Goal: Task Accomplishment & Management: Use online tool/utility

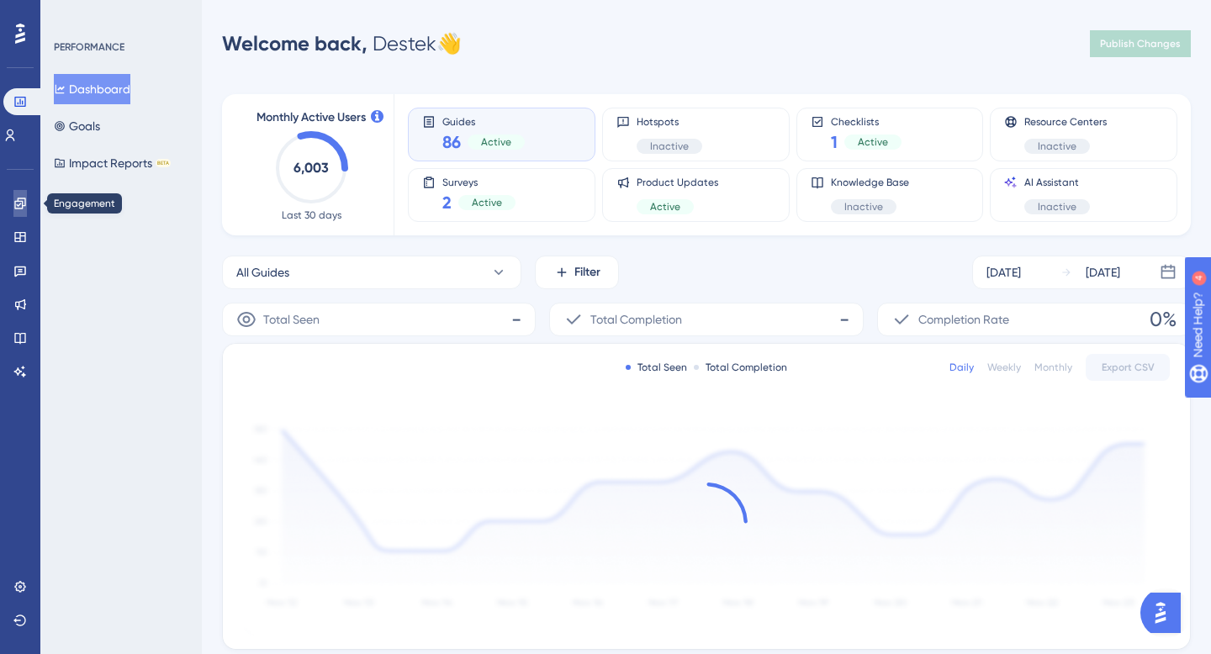
click at [27, 208] on link at bounding box center [19, 203] width 13 height 27
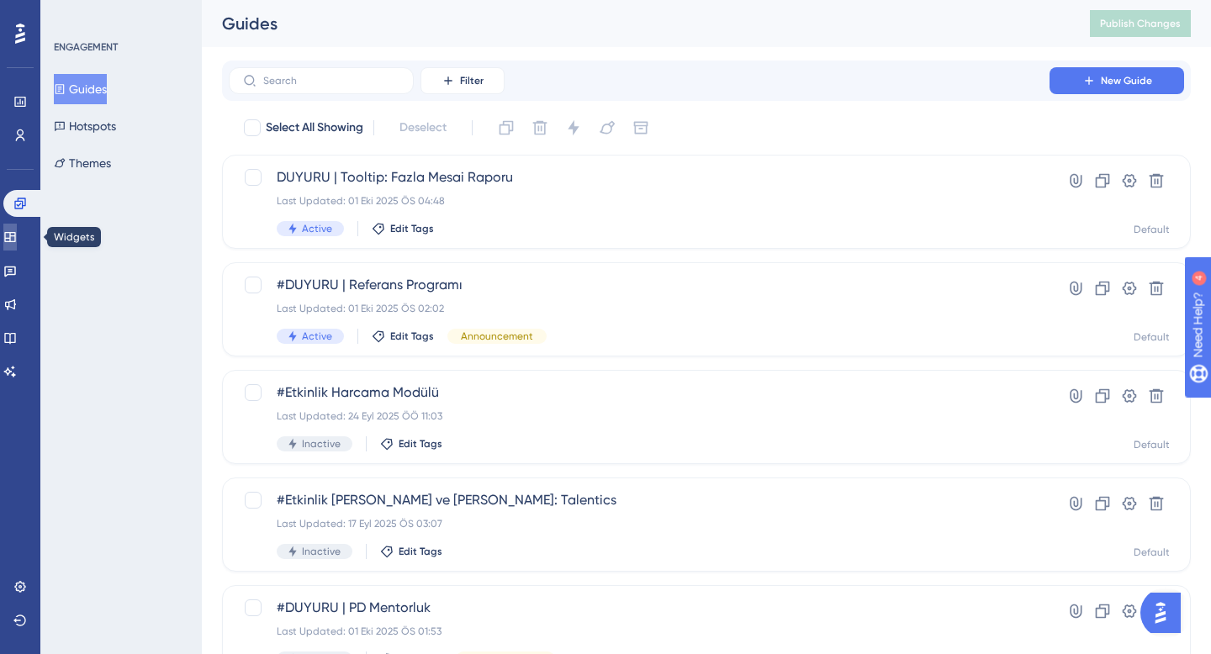
click at [17, 250] on link at bounding box center [9, 237] width 13 height 27
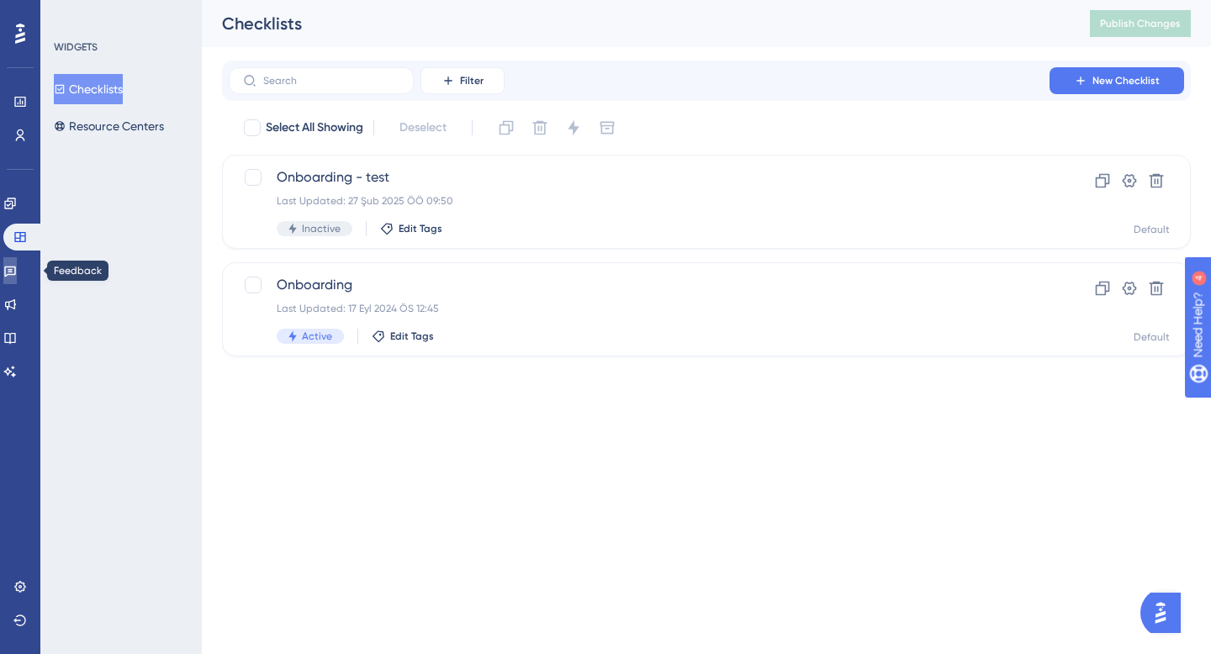
click at [17, 271] on icon at bounding box center [9, 270] width 13 height 13
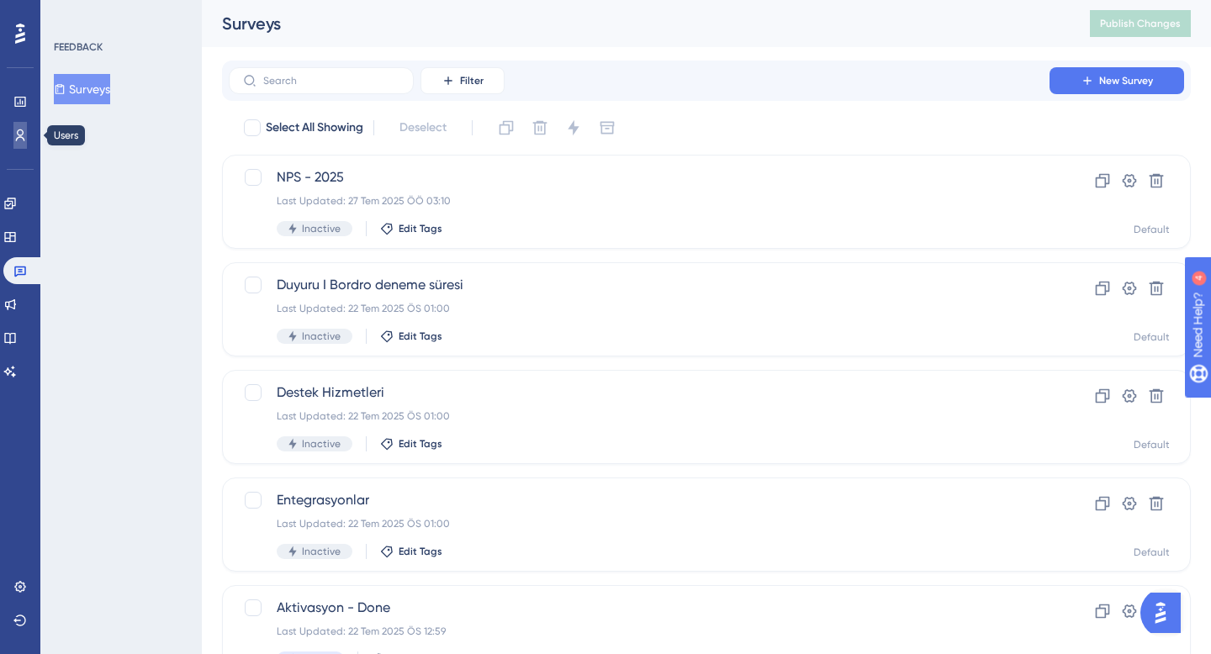
click at [15, 142] on link at bounding box center [19, 135] width 13 height 27
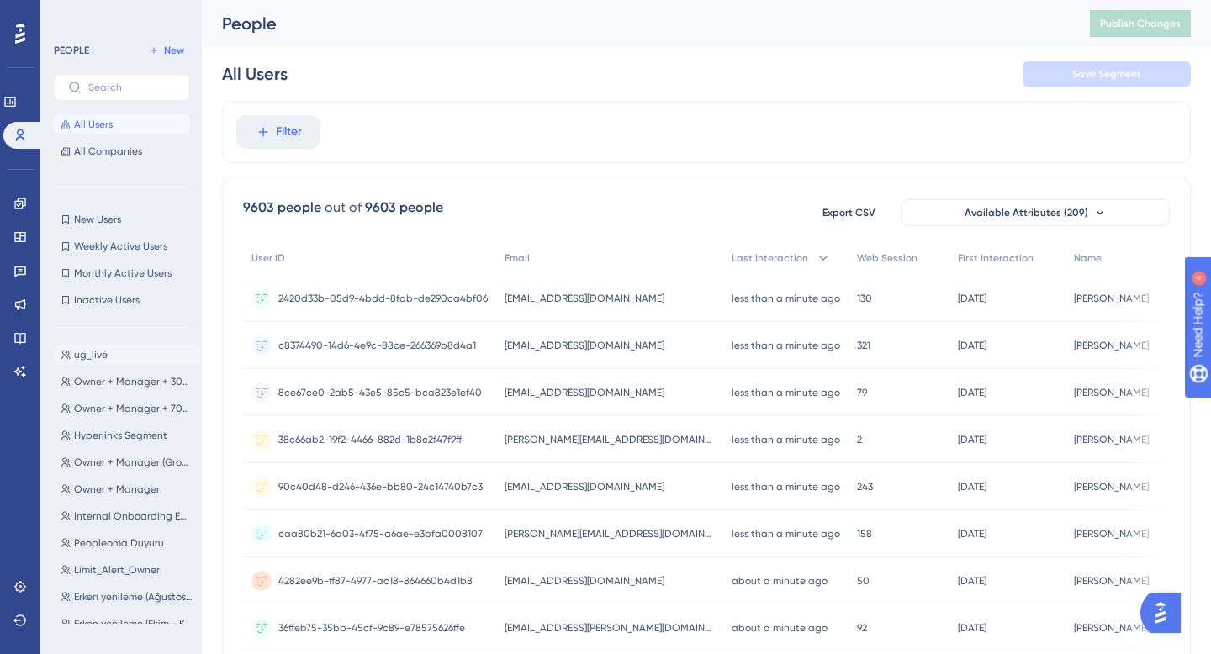
click at [103, 357] on span "ug_live" at bounding box center [91, 354] width 34 height 13
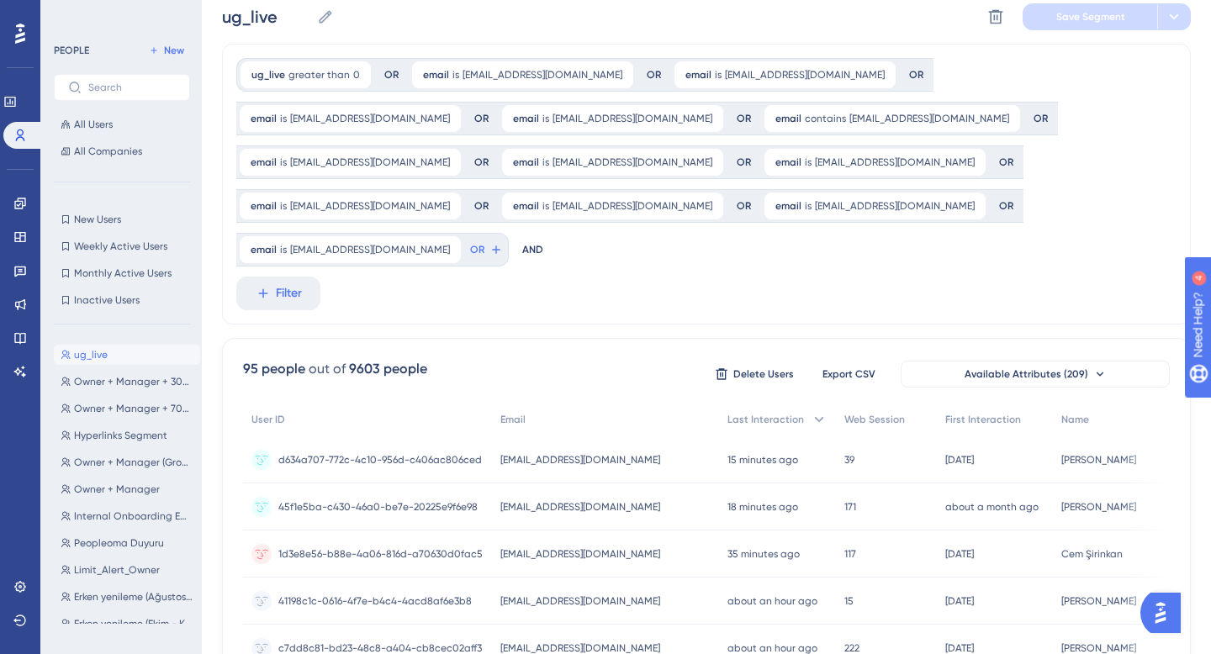
scroll to position [71, 0]
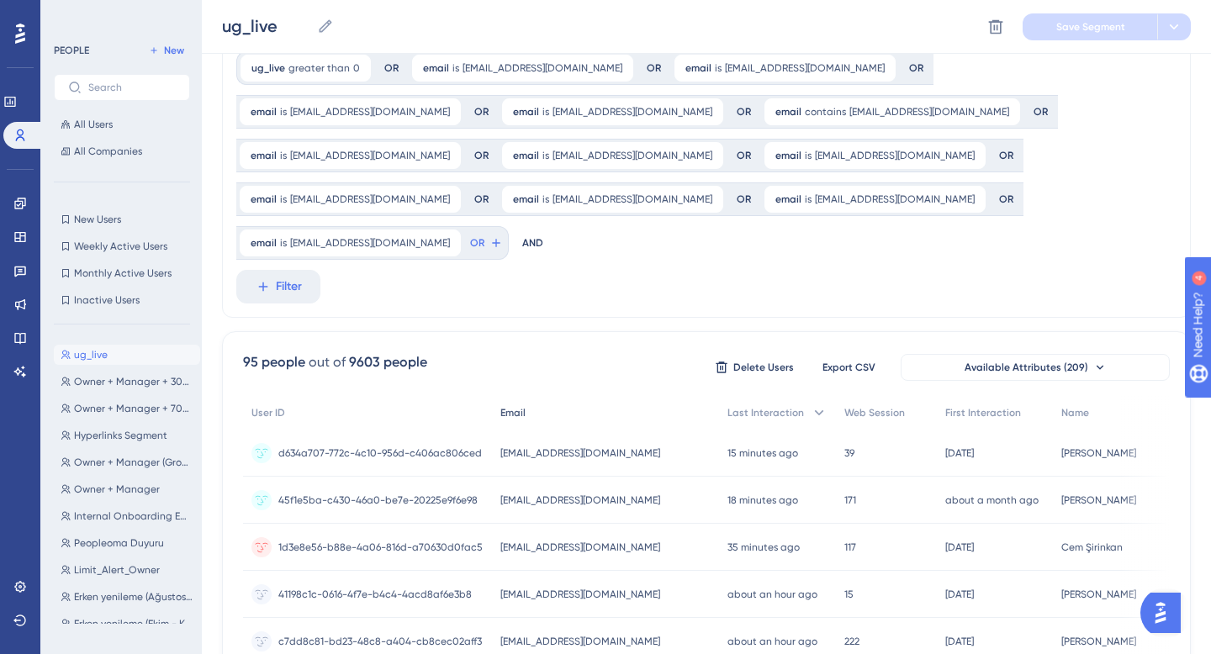
click at [584, 396] on div "Email" at bounding box center [605, 413] width 227 height 34
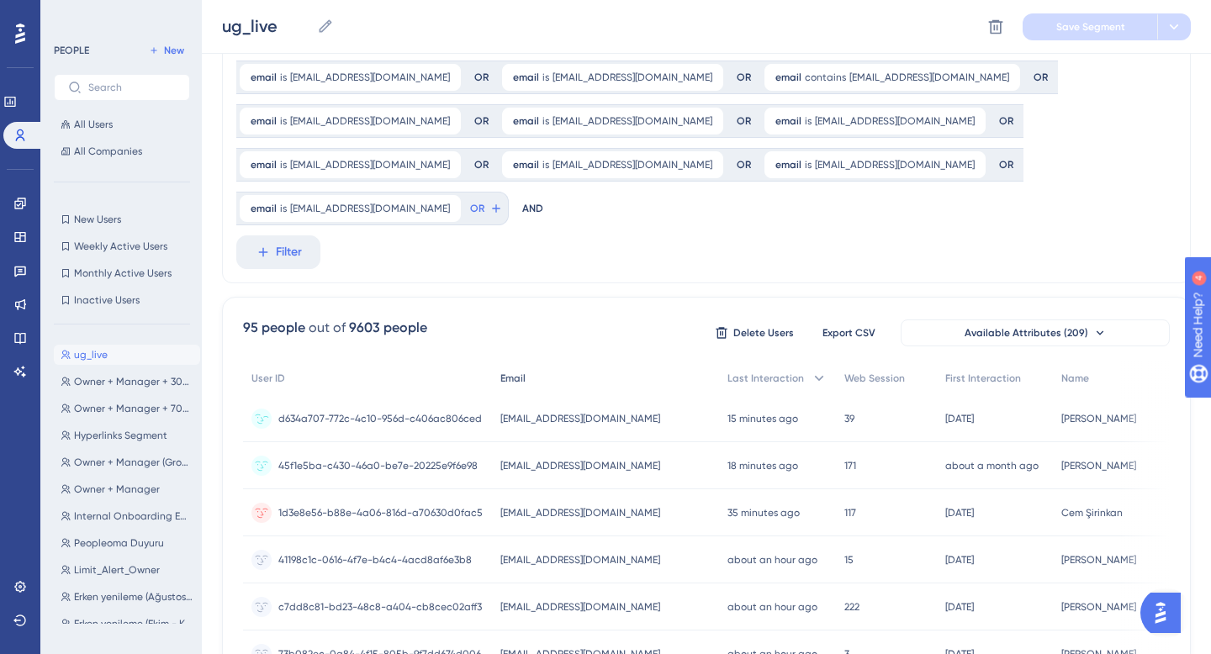
scroll to position [115, 0]
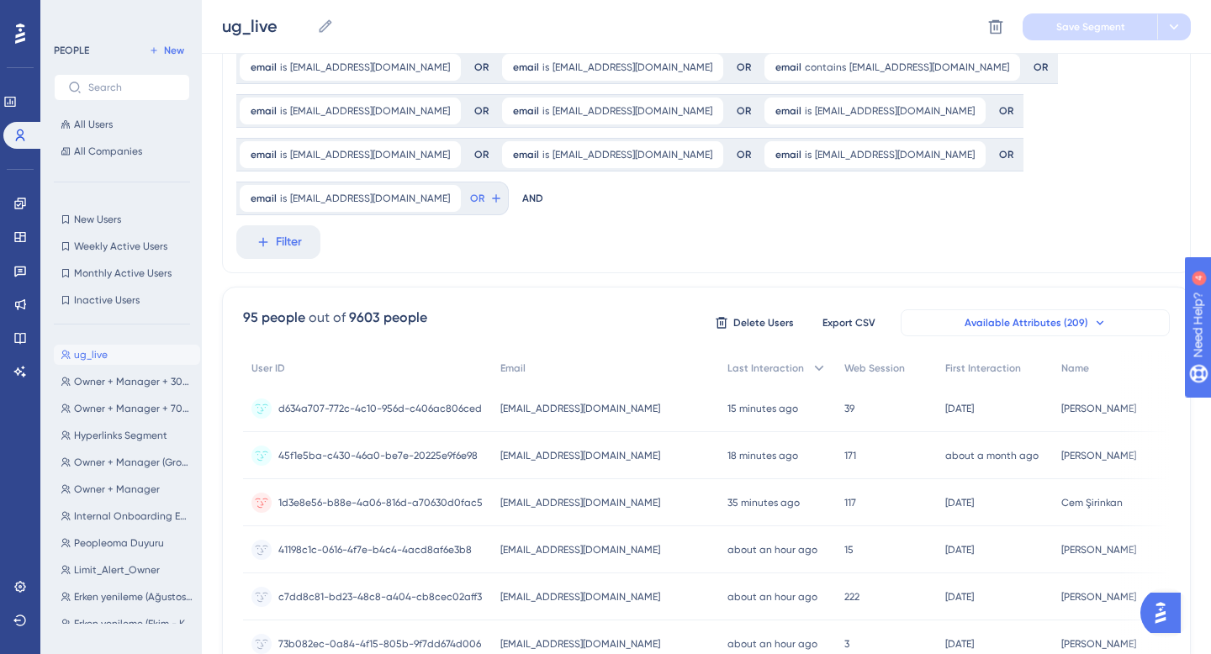
click at [1013, 316] on span "Available Attributes (209)" at bounding box center [1027, 322] width 124 height 13
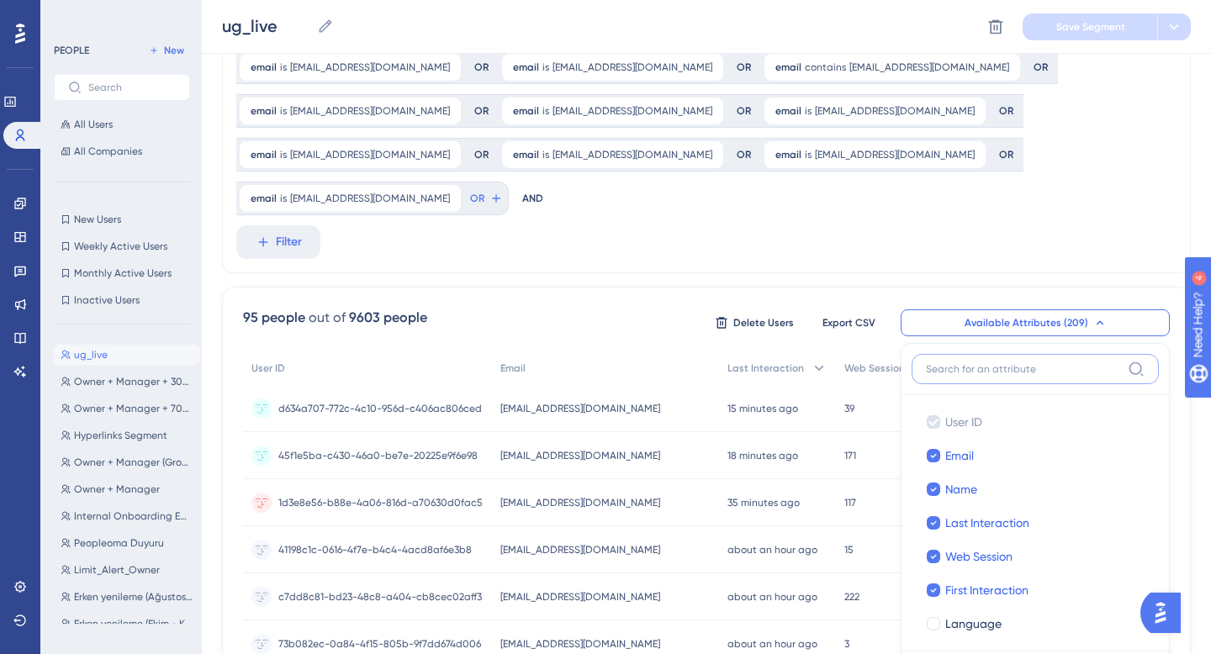
scroll to position [259, 0]
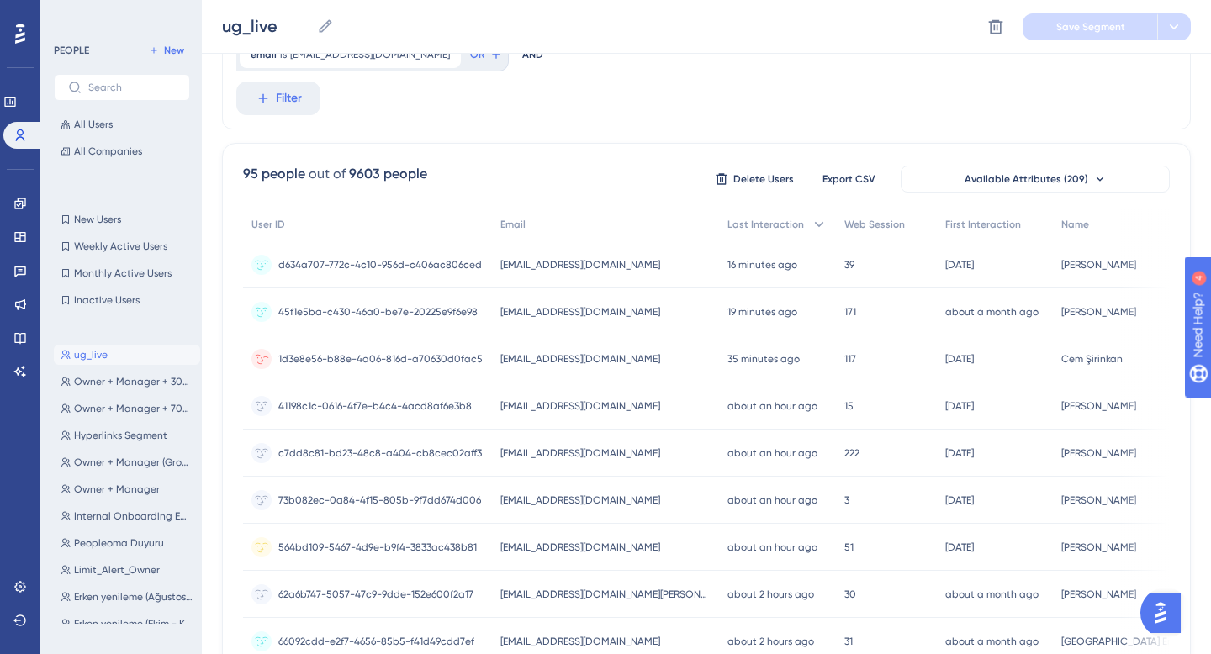
scroll to position [305, 0]
